Goal: Obtain resource: Download file/media

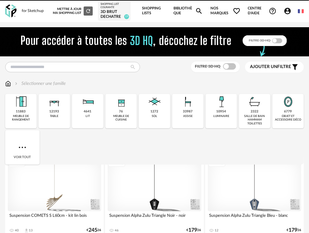
click at [290, 119] on div "objet et accessoire déco" at bounding box center [288, 117] width 28 height 7
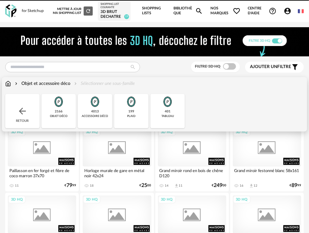
click at [297, 114] on div "Close icon Retour 2166 objet déco 4013 accessoire déco 199 plaid 401 tableau" at bounding box center [154, 111] width 299 height 34
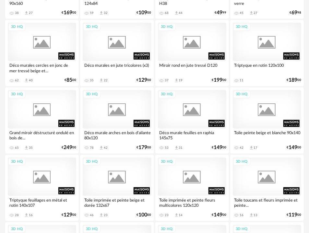
scroll to position [1117, 0]
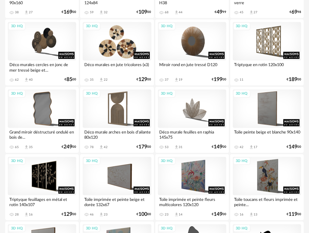
click at [115, 45] on div "3D HQ" at bounding box center [117, 41] width 68 height 39
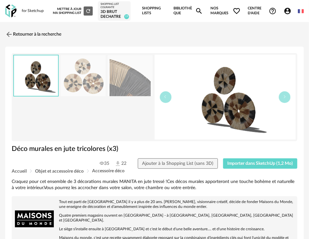
click at [128, 78] on img at bounding box center [130, 75] width 45 height 41
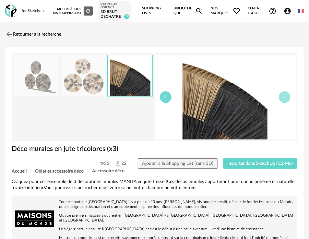
click at [164, 95] on icon "button" at bounding box center [166, 97] width 4 height 4
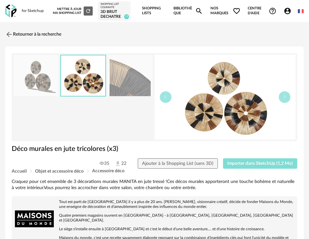
click at [247, 160] on button "Importer dans SketchUp (1,2 Mo)" at bounding box center [260, 164] width 75 height 10
click at [37, 35] on link "Retourner à la recherche" at bounding box center [32, 34] width 56 height 14
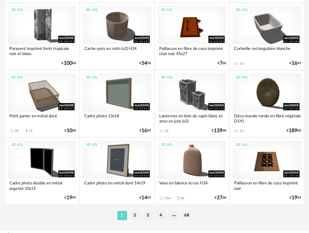
scroll to position [1617, 0]
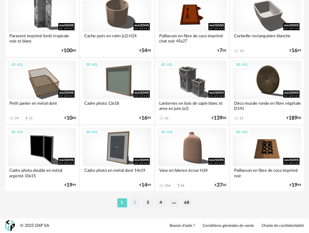
click at [137, 203] on li "2" at bounding box center [135, 202] width 10 height 9
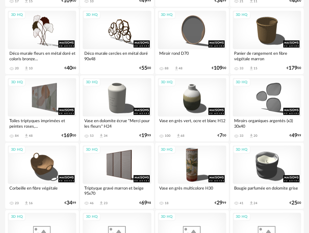
scroll to position [252, 0]
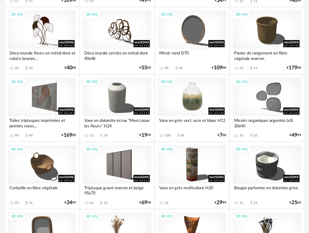
click at [191, 100] on div "3D HQ" at bounding box center [192, 97] width 68 height 39
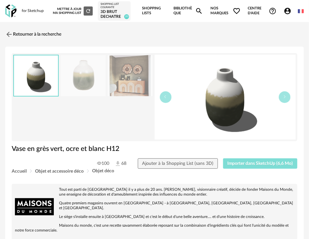
click at [241, 163] on span "Importer dans SketchUp (6,6 Mo)" at bounding box center [260, 163] width 66 height 5
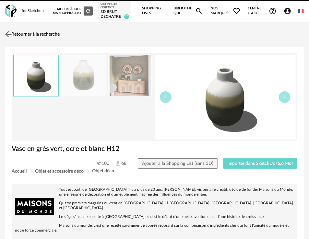
click at [26, 36] on link "Retourner à la recherche" at bounding box center [32, 34] width 56 height 14
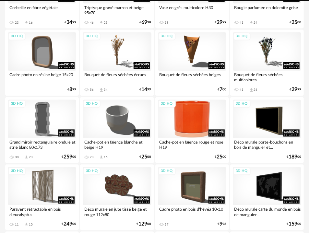
scroll to position [360, 0]
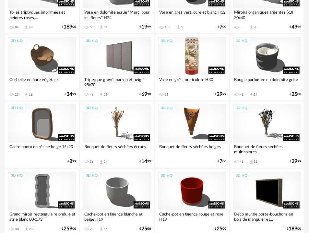
click at [186, 66] on div "3D HQ" at bounding box center [192, 56] width 68 height 39
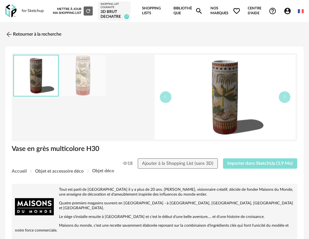
click at [242, 162] on span "Importer dans SketchUp (3,9 Mo)" at bounding box center [260, 163] width 66 height 5
click at [37, 35] on link "Retourner à la recherche" at bounding box center [32, 34] width 56 height 14
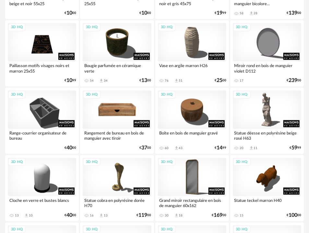
scroll to position [1116, 0]
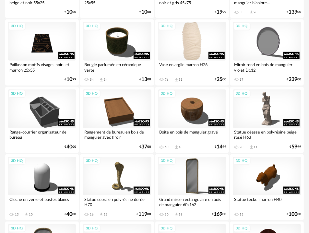
click at [186, 48] on div "3D HQ" at bounding box center [192, 41] width 68 height 39
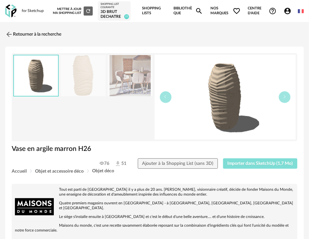
click at [245, 162] on span "Importer dans SketchUp (1,7 Mo)" at bounding box center [260, 163] width 66 height 5
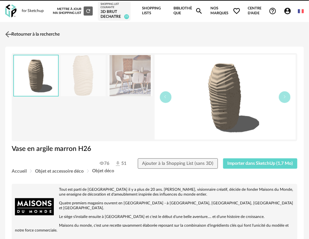
click at [37, 33] on link "Retourner à la recherche" at bounding box center [32, 34] width 56 height 14
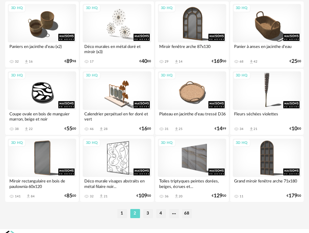
scroll to position [1617, 0]
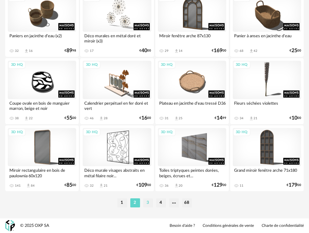
click at [150, 202] on li "3" at bounding box center [148, 202] width 10 height 9
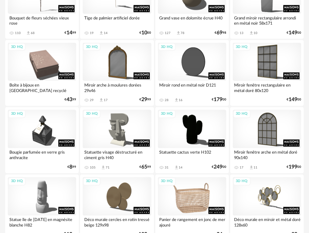
scroll to position [1333, 0]
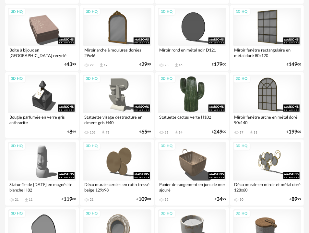
click at [181, 96] on div "3D HQ" at bounding box center [192, 94] width 68 height 39
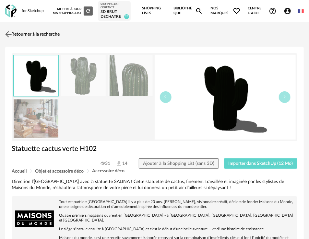
click at [31, 32] on link "Retourner à la recherche" at bounding box center [32, 34] width 56 height 14
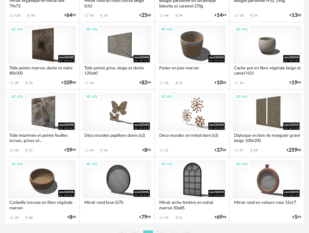
scroll to position [1617, 0]
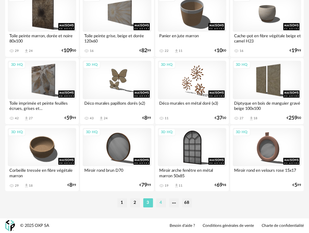
click at [161, 202] on li "4" at bounding box center [161, 202] width 10 height 9
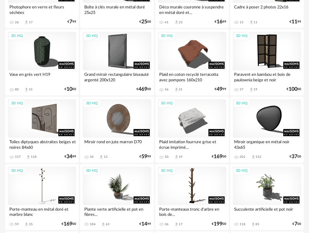
scroll to position [576, 0]
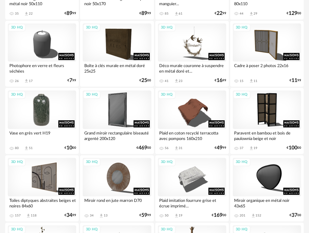
click at [47, 115] on div "3D HQ" at bounding box center [42, 109] width 68 height 39
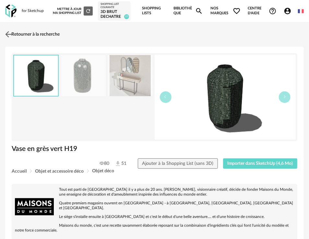
click at [28, 35] on link "Retourner à la recherche" at bounding box center [32, 34] width 56 height 14
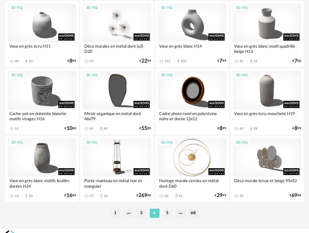
scroll to position [1617, 0]
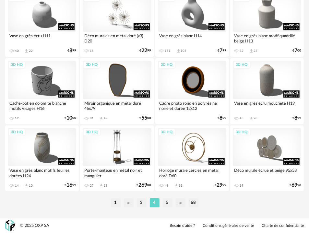
drag, startPoint x: 169, startPoint y: 203, endPoint x: 171, endPoint y: 200, distance: 3.7
click at [169, 204] on li "5" at bounding box center [168, 202] width 10 height 9
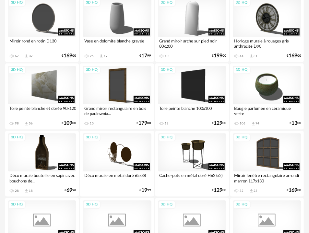
scroll to position [468, 0]
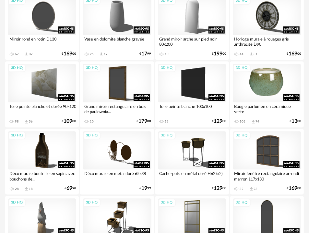
click at [253, 90] on div "3D HQ" at bounding box center [267, 83] width 68 height 39
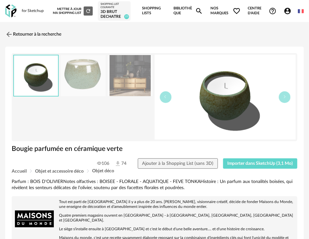
click at [235, 158] on div "Bougie parfumée en céramique verte" at bounding box center [154, 152] width 292 height 14
click at [237, 166] on button "Importer dans SketchUp (3,1 Mo)" at bounding box center [260, 164] width 75 height 10
click at [19, 35] on link "Retourner à la recherche" at bounding box center [32, 34] width 56 height 14
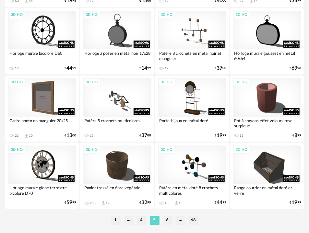
scroll to position [1617, 0]
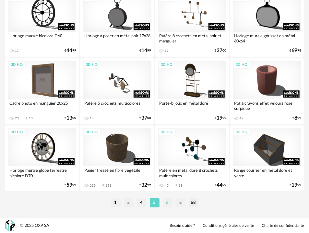
click at [167, 203] on li "6" at bounding box center [168, 202] width 10 height 9
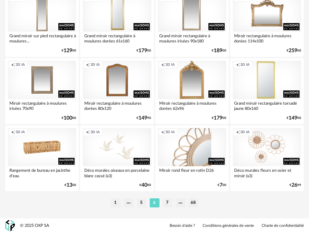
scroll to position [1617, 0]
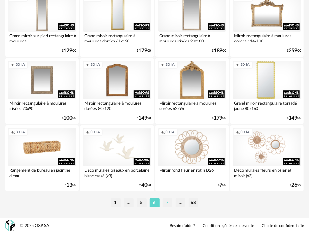
click at [171, 203] on li "7" at bounding box center [168, 202] width 10 height 9
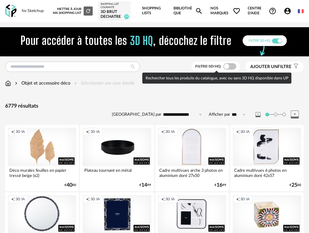
click at [235, 63] on div at bounding box center [229, 66] width 13 height 6
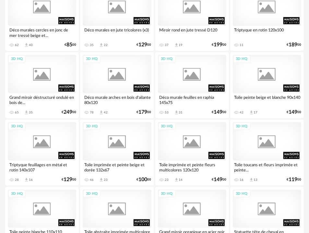
scroll to position [1617, 0]
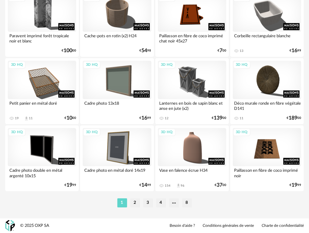
click at [153, 206] on ul "1 2 3 4 8" at bounding box center [155, 202] width 78 height 9
click at [149, 204] on li "3" at bounding box center [148, 202] width 10 height 9
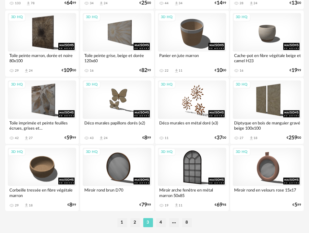
scroll to position [1617, 0]
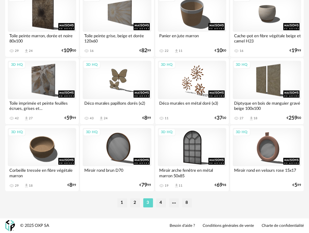
click at [159, 202] on li "4" at bounding box center [161, 202] width 10 height 9
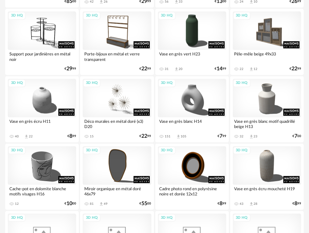
scroll to position [1617, 0]
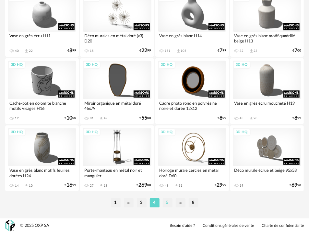
click at [164, 202] on li "5" at bounding box center [168, 202] width 10 height 9
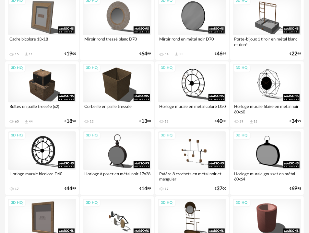
scroll to position [1617, 0]
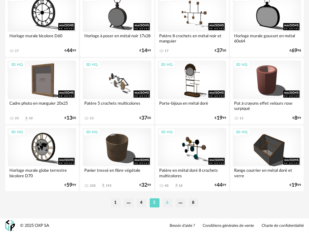
click at [168, 204] on li "6" at bounding box center [168, 202] width 10 height 9
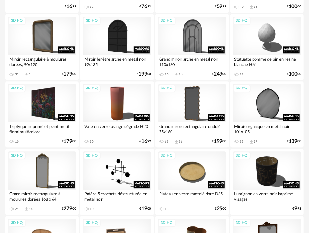
scroll to position [1617, 0]
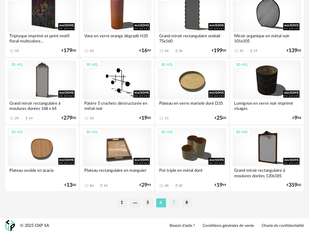
click at [174, 202] on li "7" at bounding box center [174, 202] width 10 height 9
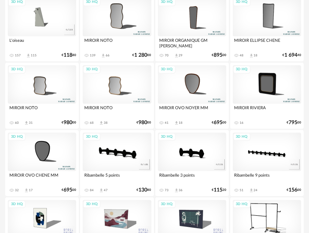
scroll to position [1617, 0]
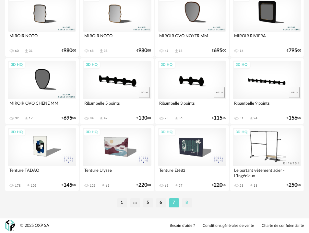
click at [185, 201] on li "8" at bounding box center [187, 202] width 10 height 9
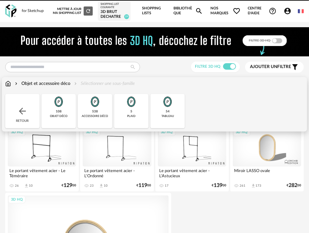
click at [59, 81] on div "Objet et accessoire déco" at bounding box center [42, 83] width 57 height 6
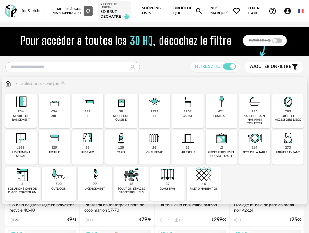
click at [285, 114] on div "objet et accessoire déco" at bounding box center [288, 117] width 28 height 7
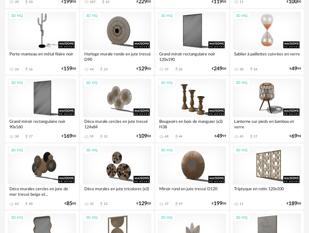
scroll to position [1009, 0]
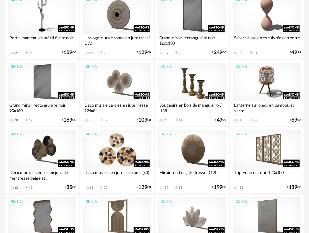
click at [118, 154] on div "3D HQ" at bounding box center [117, 149] width 68 height 39
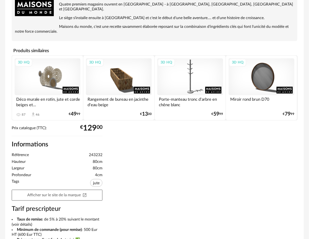
scroll to position [252, 0]
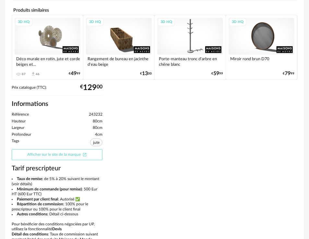
click at [71, 150] on link "Afficher sur le site de la marque Open In New icon" at bounding box center [57, 154] width 91 height 11
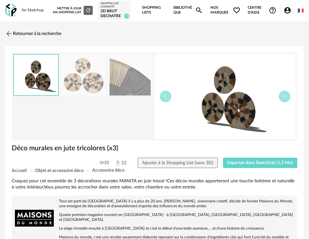
scroll to position [0, 0]
